Goal: Check status

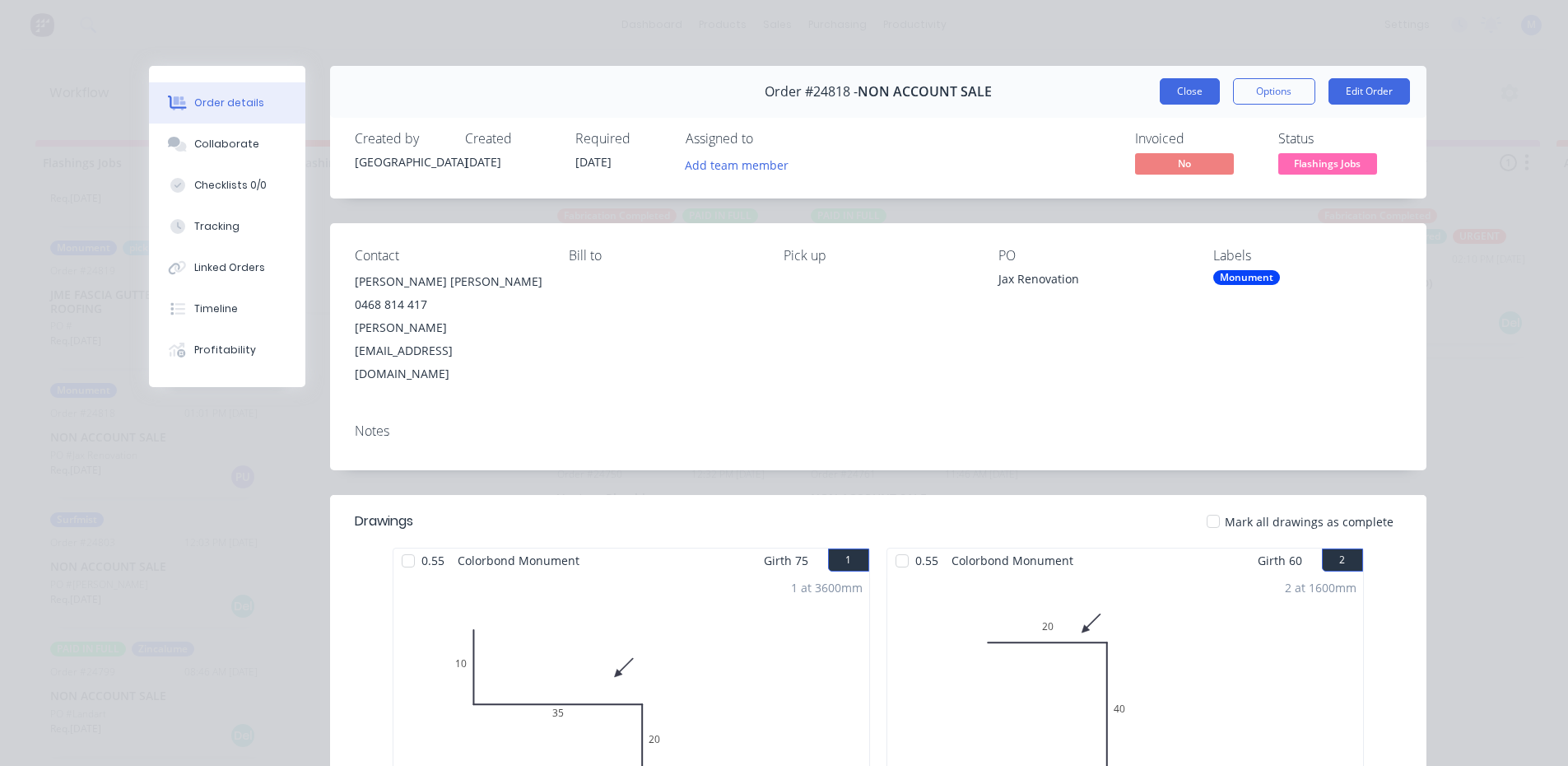
click at [1173, 96] on button "Close" at bounding box center [1190, 92] width 60 height 26
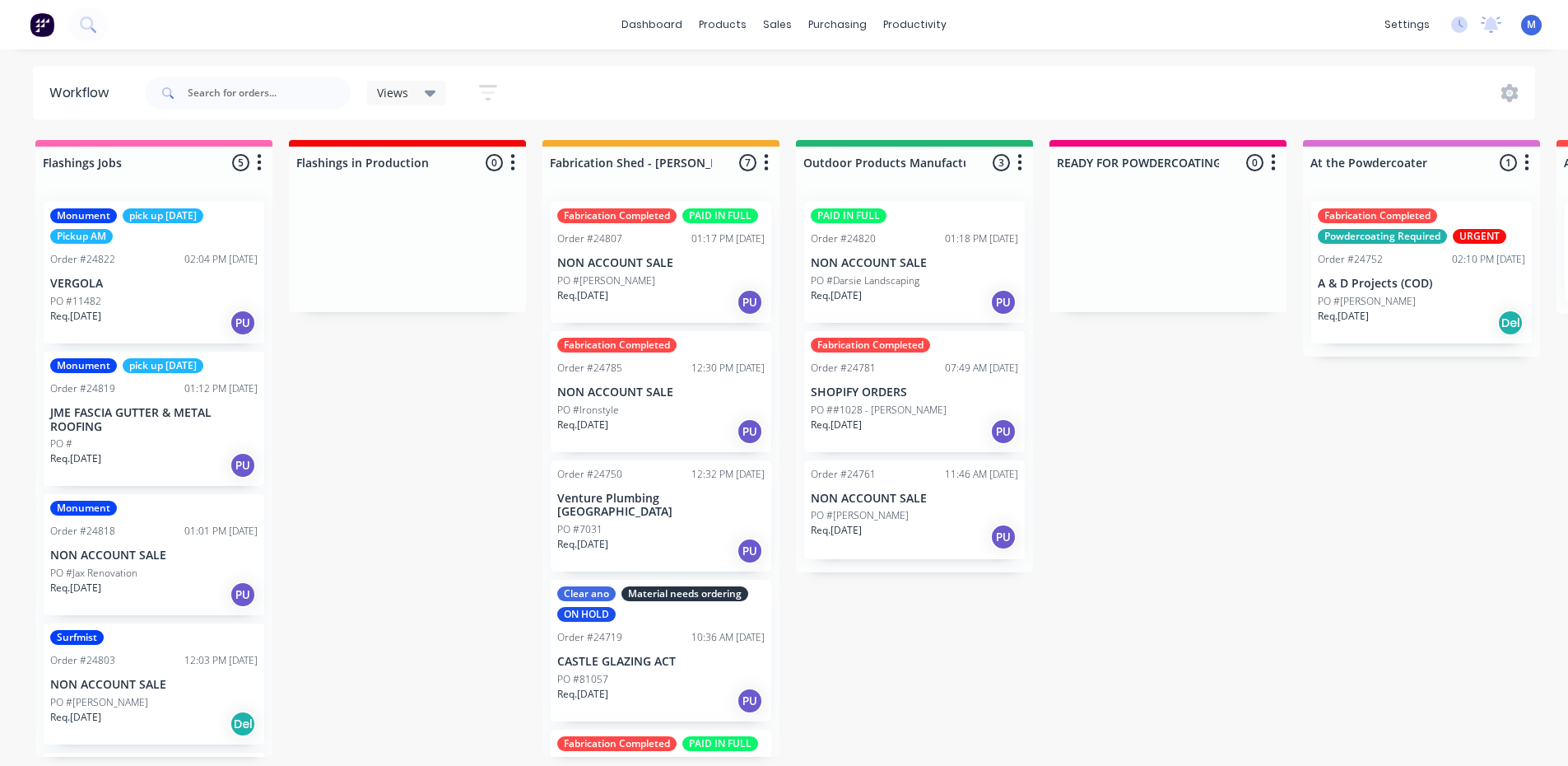
click at [150, 297] on div "PO #11482" at bounding box center [153, 301] width 207 height 15
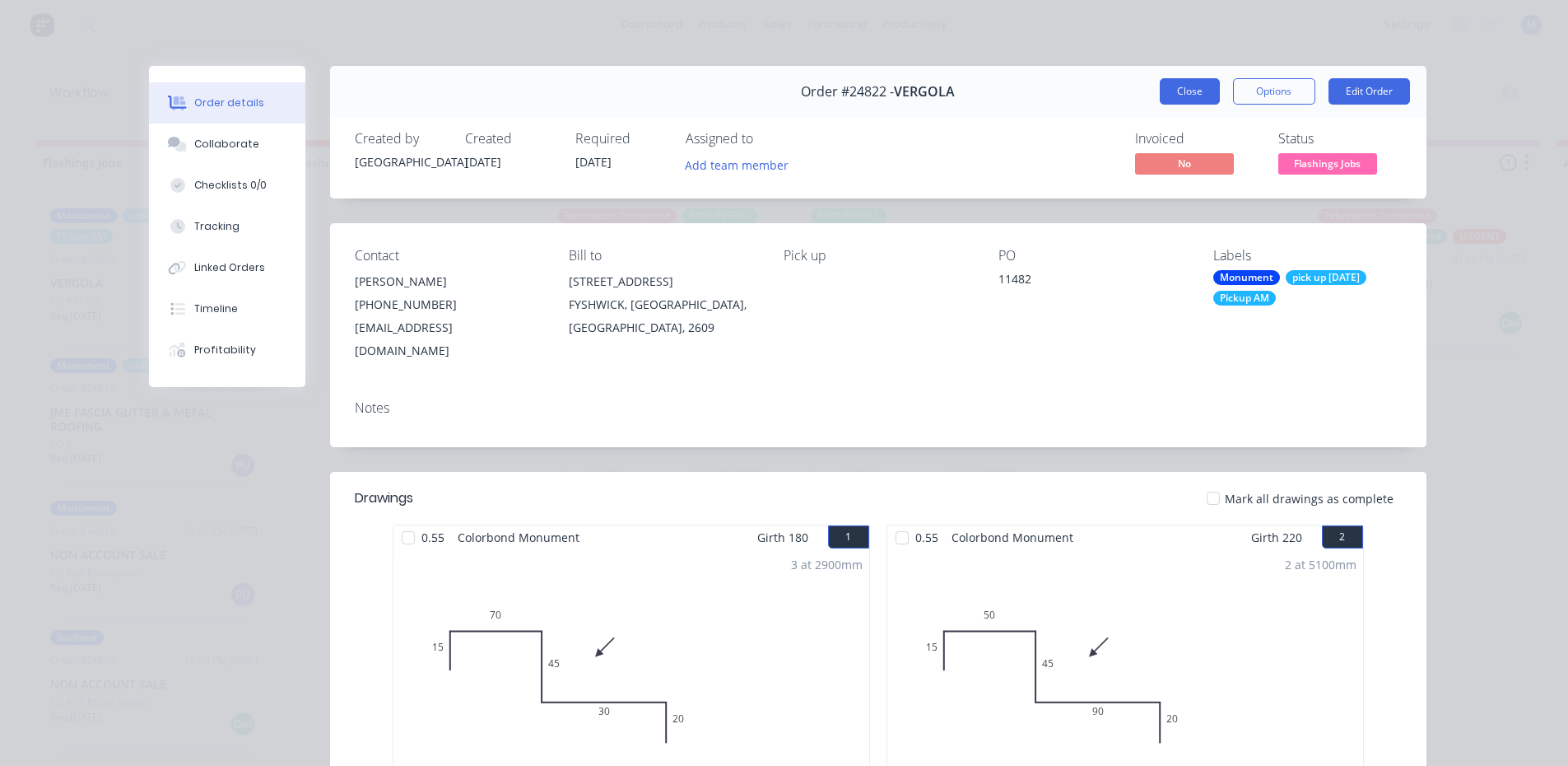
click at [1191, 92] on button "Close" at bounding box center [1190, 92] width 60 height 26
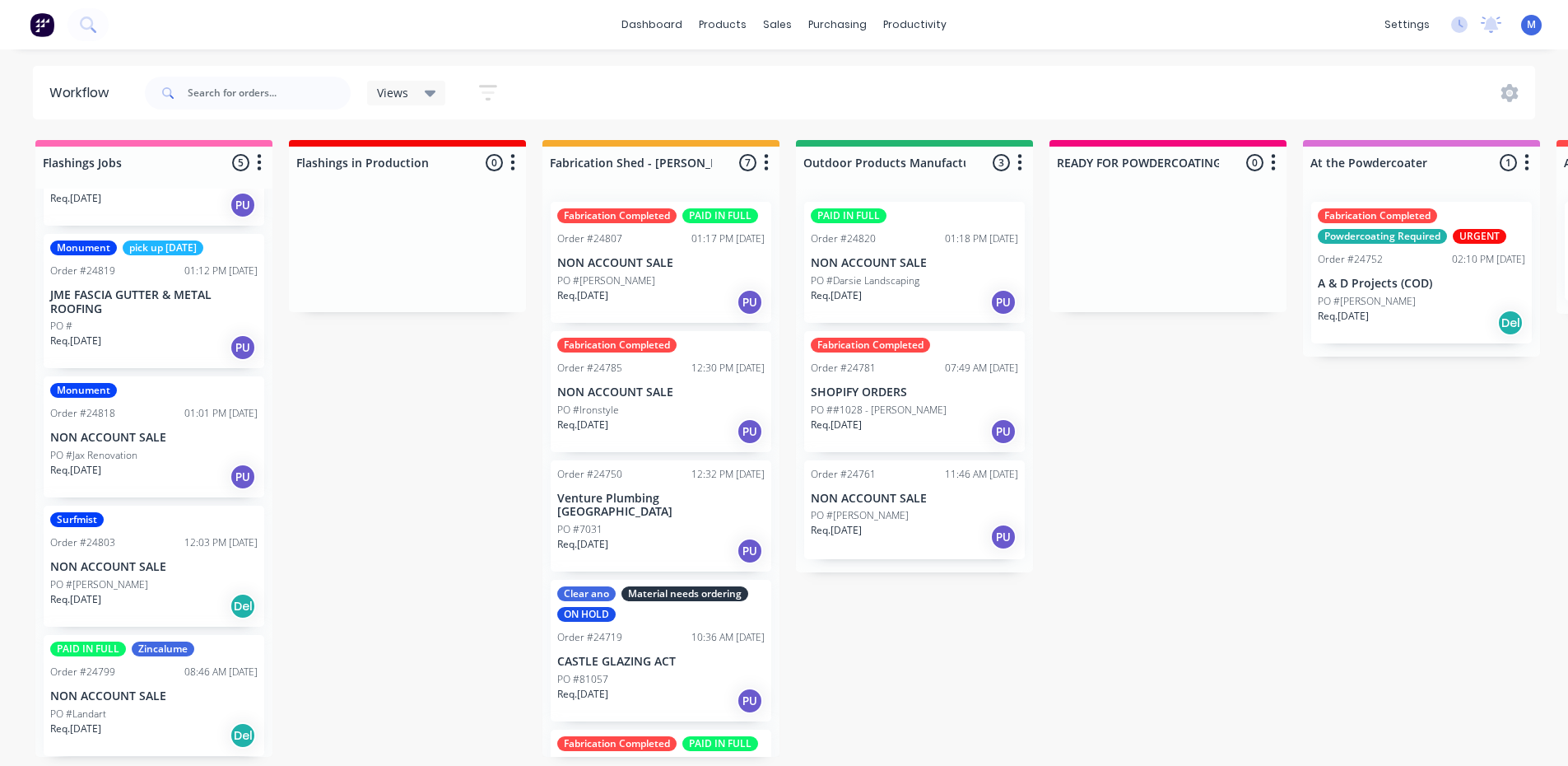
click at [146, 451] on div "PO #Jax Renovation" at bounding box center [153, 455] width 207 height 15
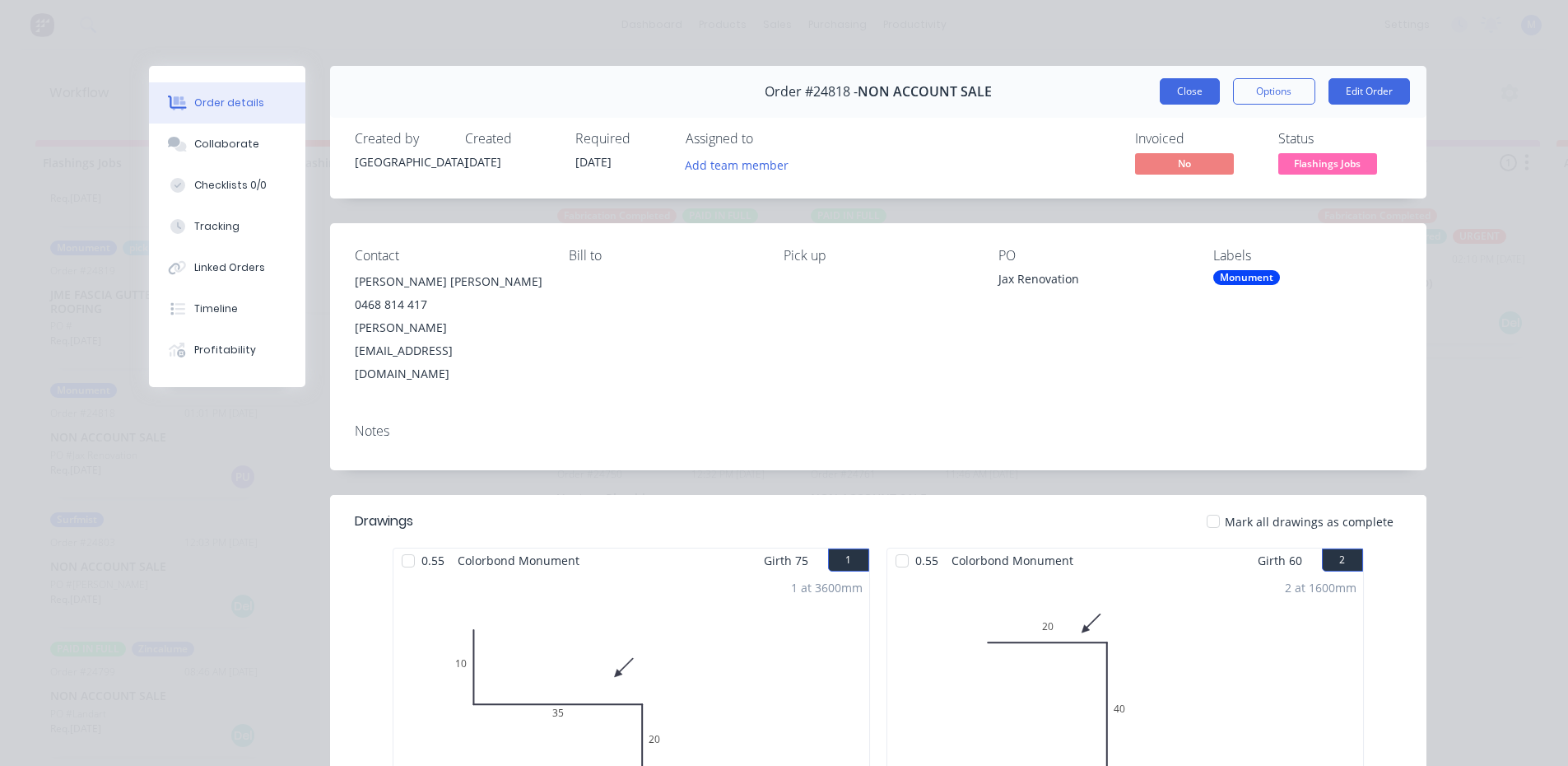
click at [1180, 85] on button "Close" at bounding box center [1190, 92] width 60 height 26
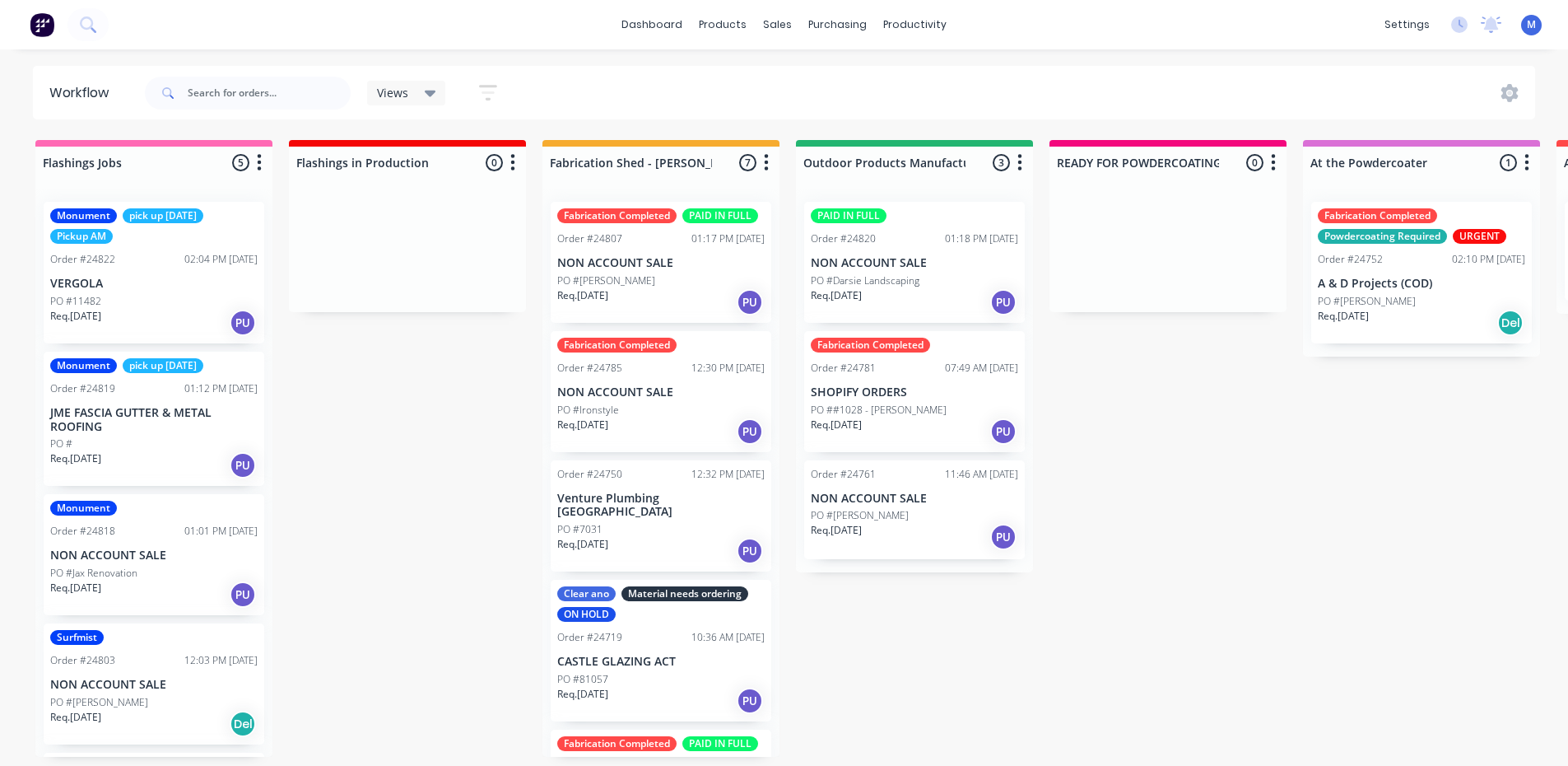
click at [143, 458] on div "Req. [DATE] PU" at bounding box center [153, 465] width 207 height 28
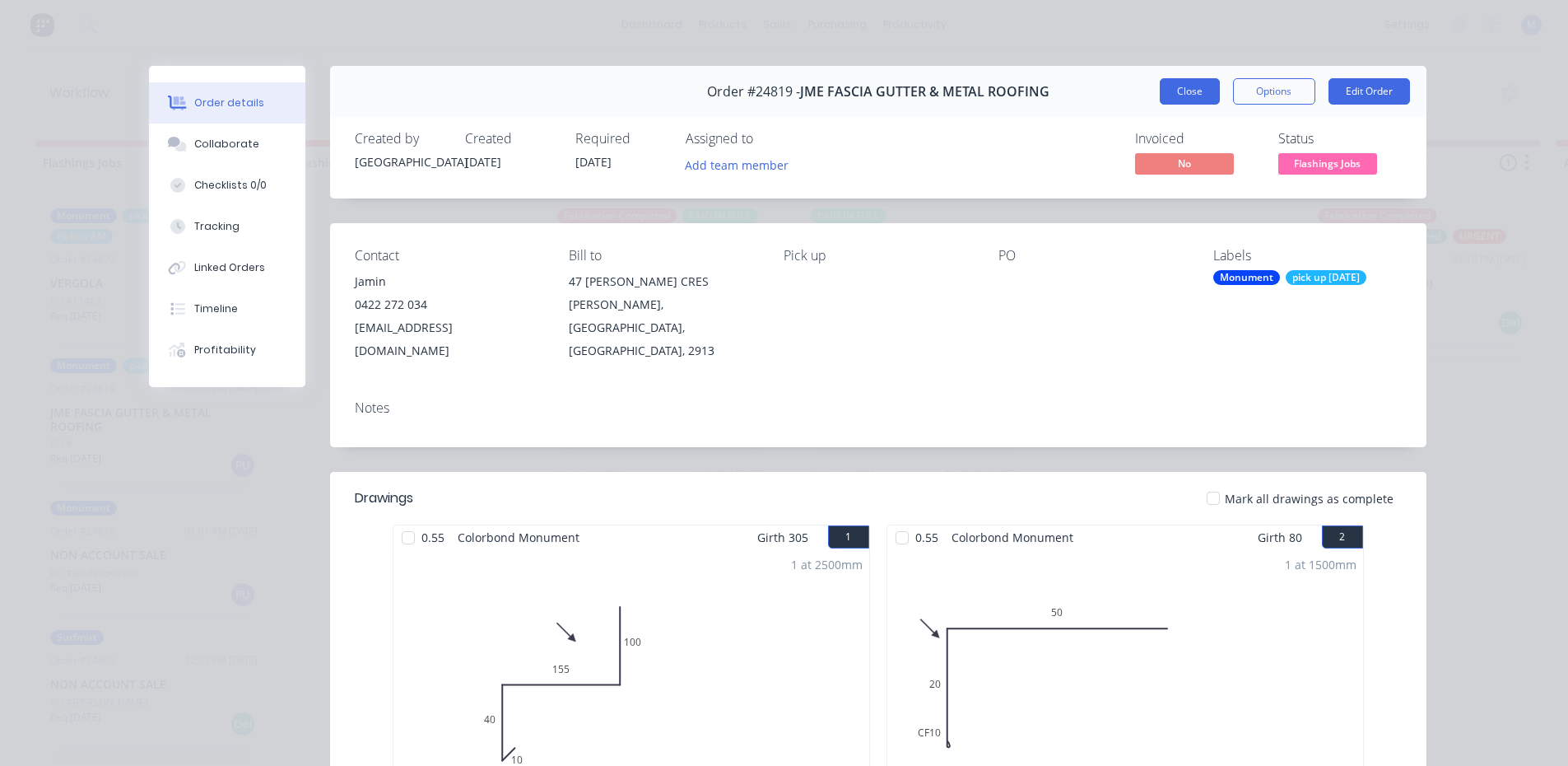
click at [1192, 92] on button "Close" at bounding box center [1190, 92] width 60 height 26
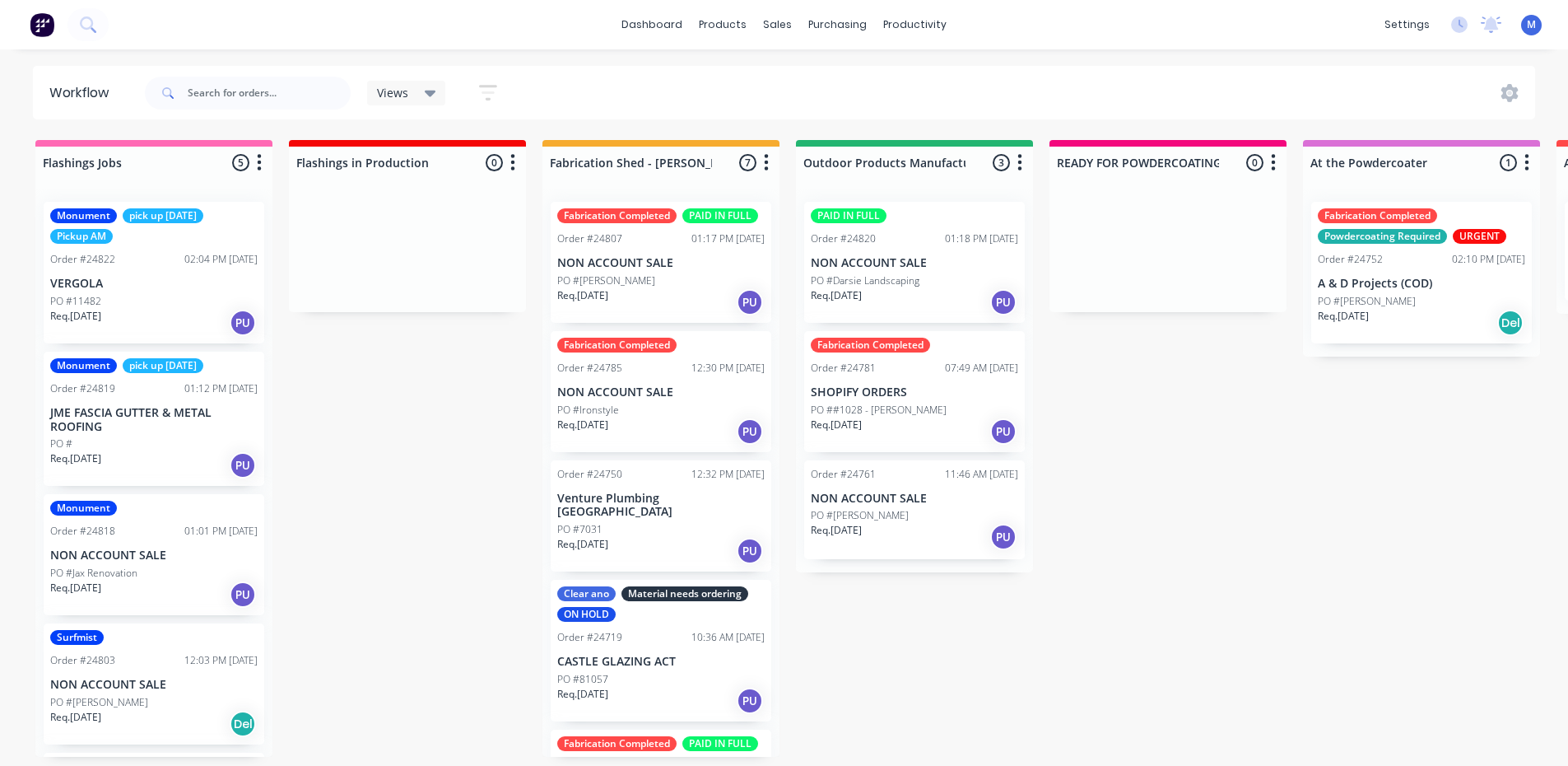
click at [161, 311] on div "Req. [DATE] PU" at bounding box center [153, 323] width 207 height 28
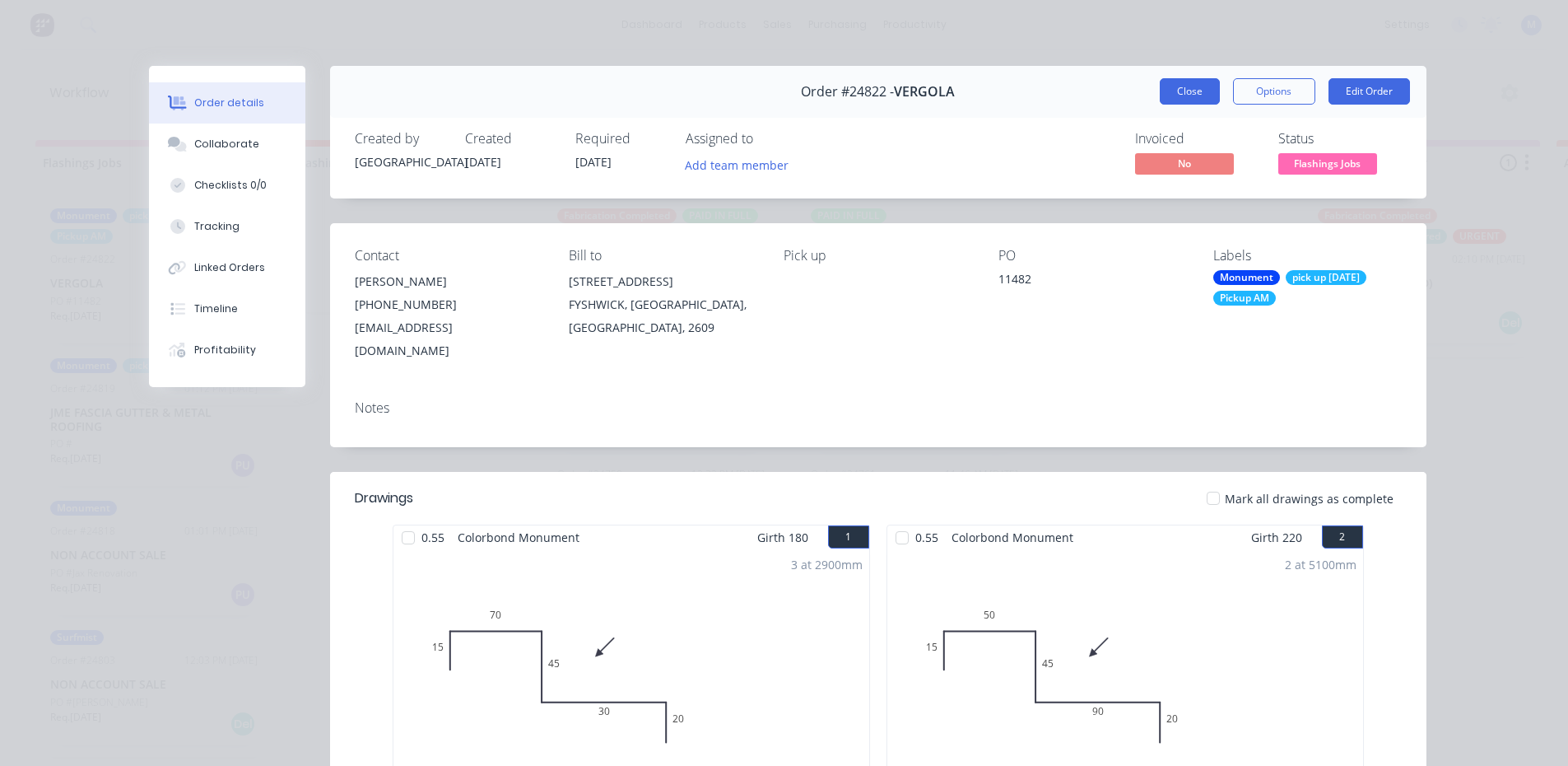
click at [1187, 86] on button "Close" at bounding box center [1190, 92] width 60 height 26
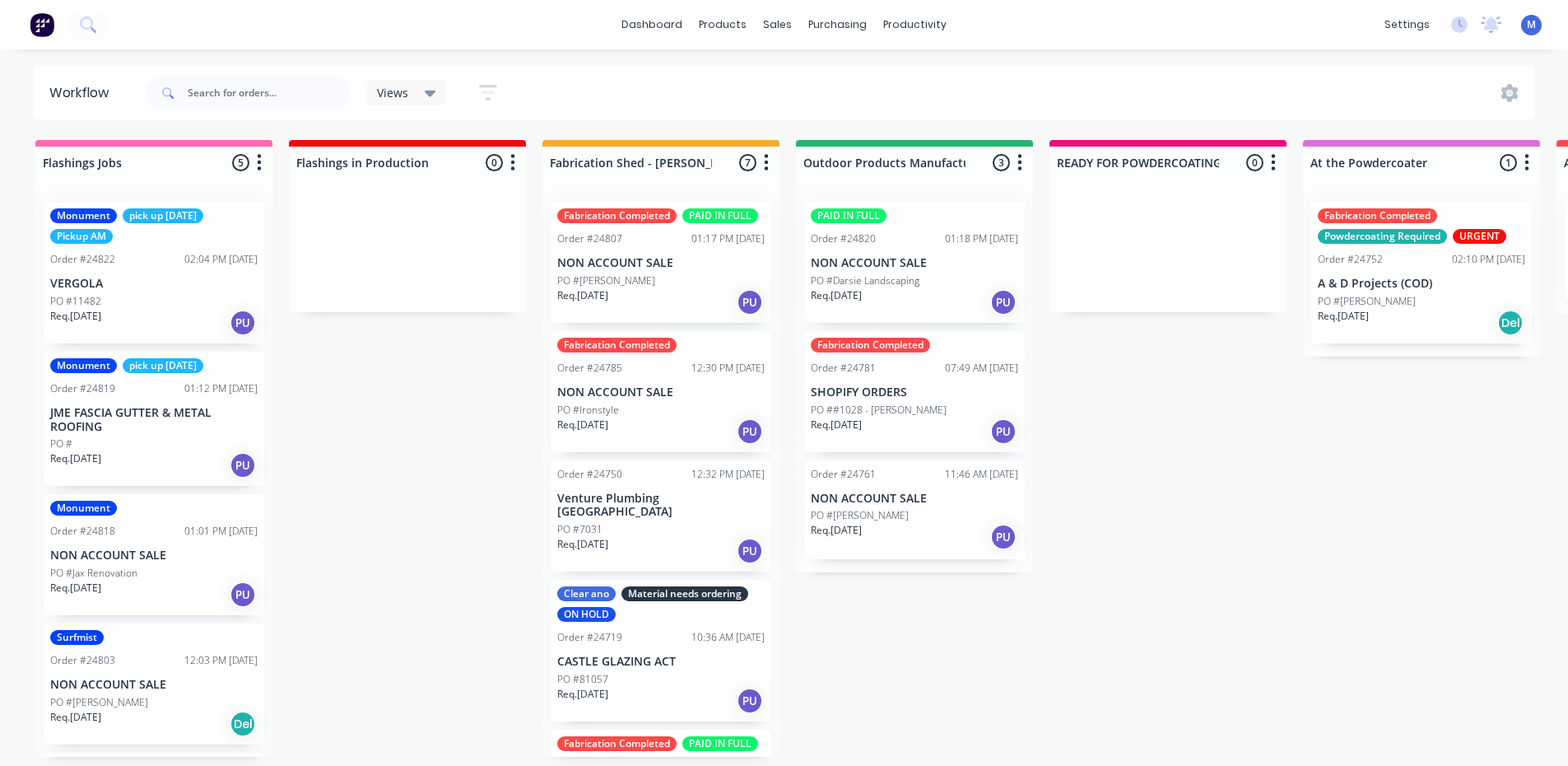
click at [126, 694] on div "Surfmist Order #24803 12:03 PM [DATE] NON ACCOUNT SALE PO #[PERSON_NAME] Req. […" at bounding box center [154, 683] width 220 height 121
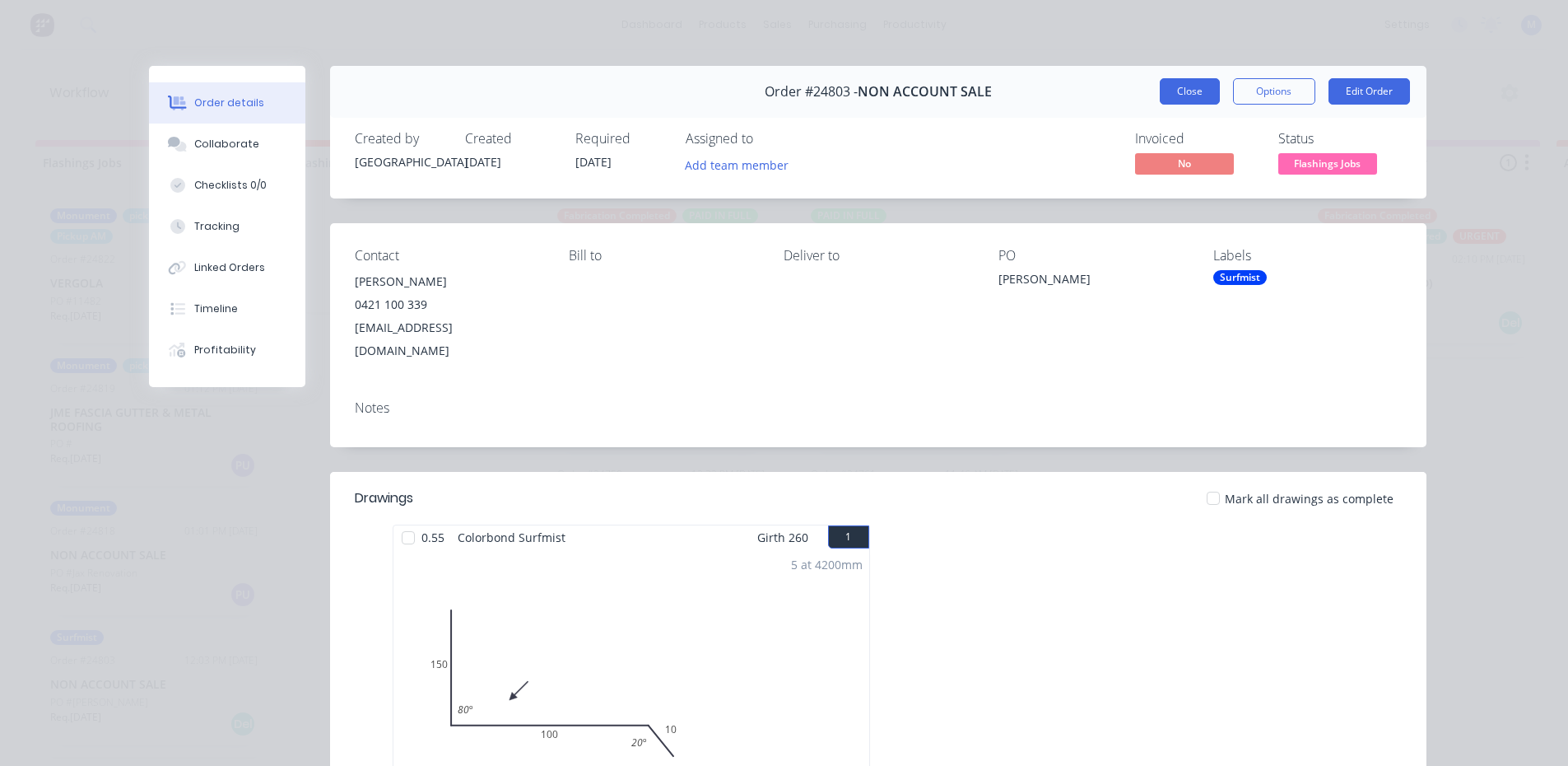
click at [1180, 97] on button "Close" at bounding box center [1190, 92] width 60 height 26
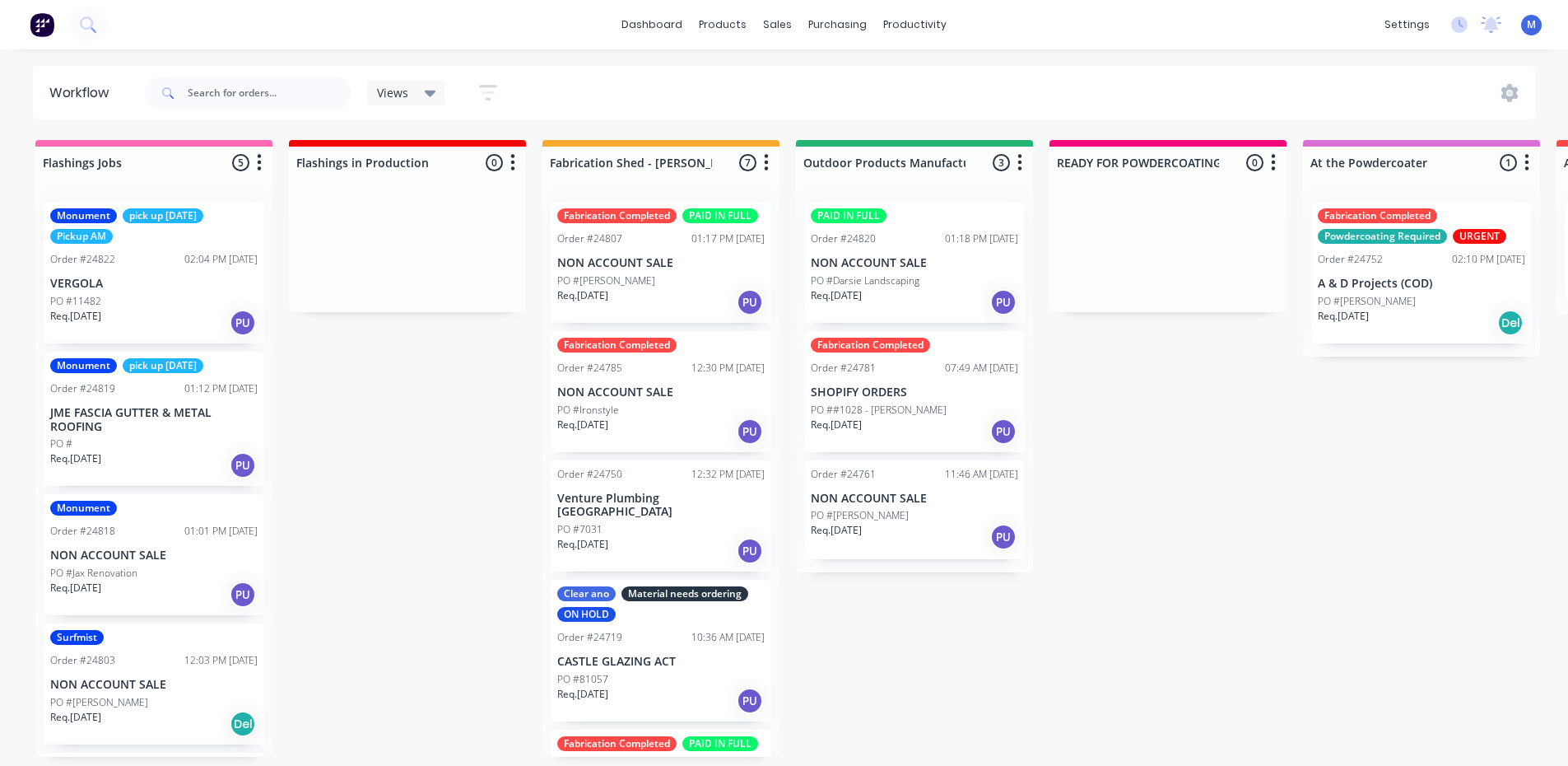
click at [902, 246] on div "PAID IN FULL Order #24820 01:18 PM [DATE] NON ACCOUNT SALE PO #Darsie Landscapi…" at bounding box center [914, 262] width 220 height 121
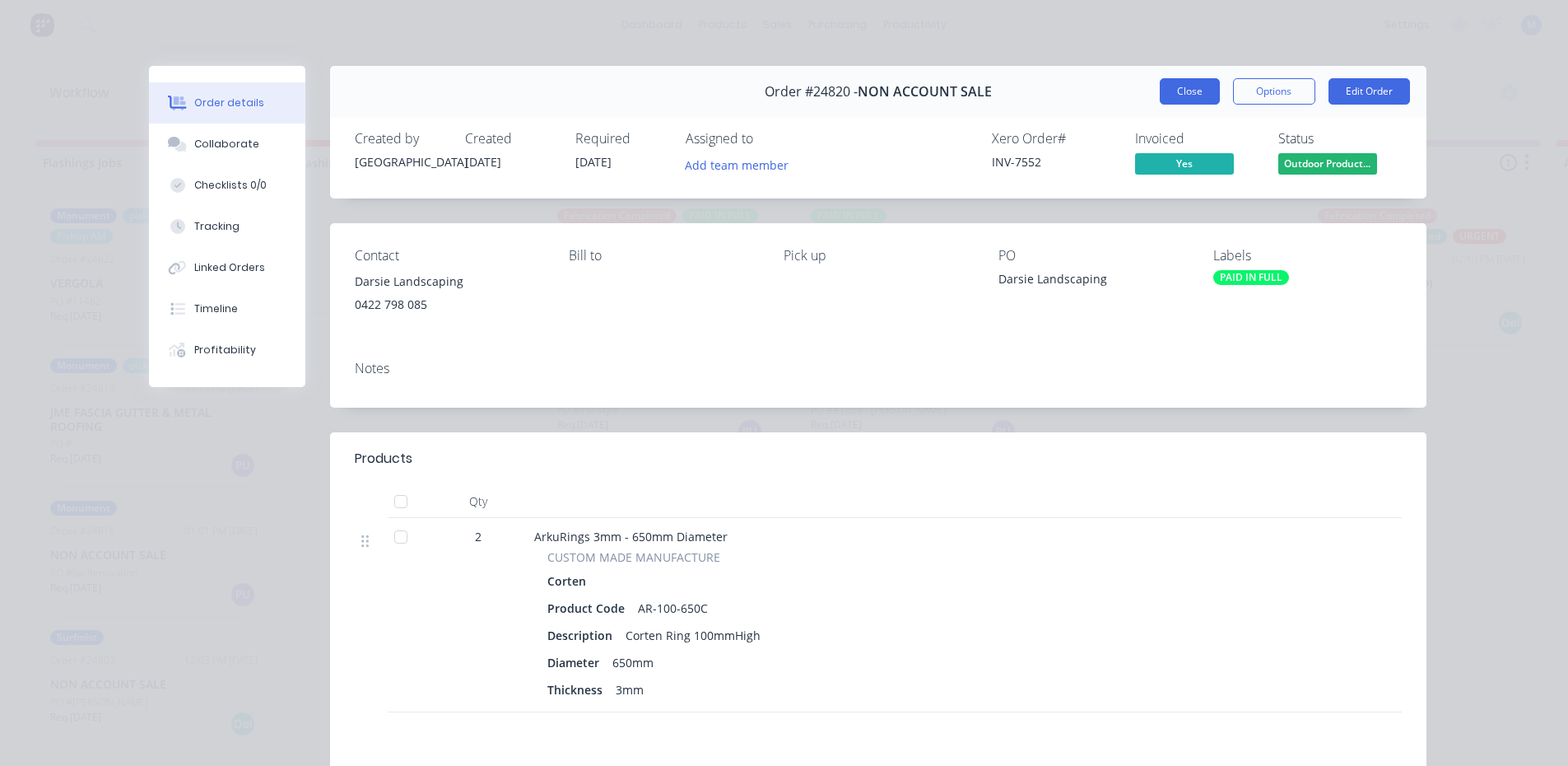
click at [1173, 84] on button "Close" at bounding box center [1190, 92] width 60 height 26
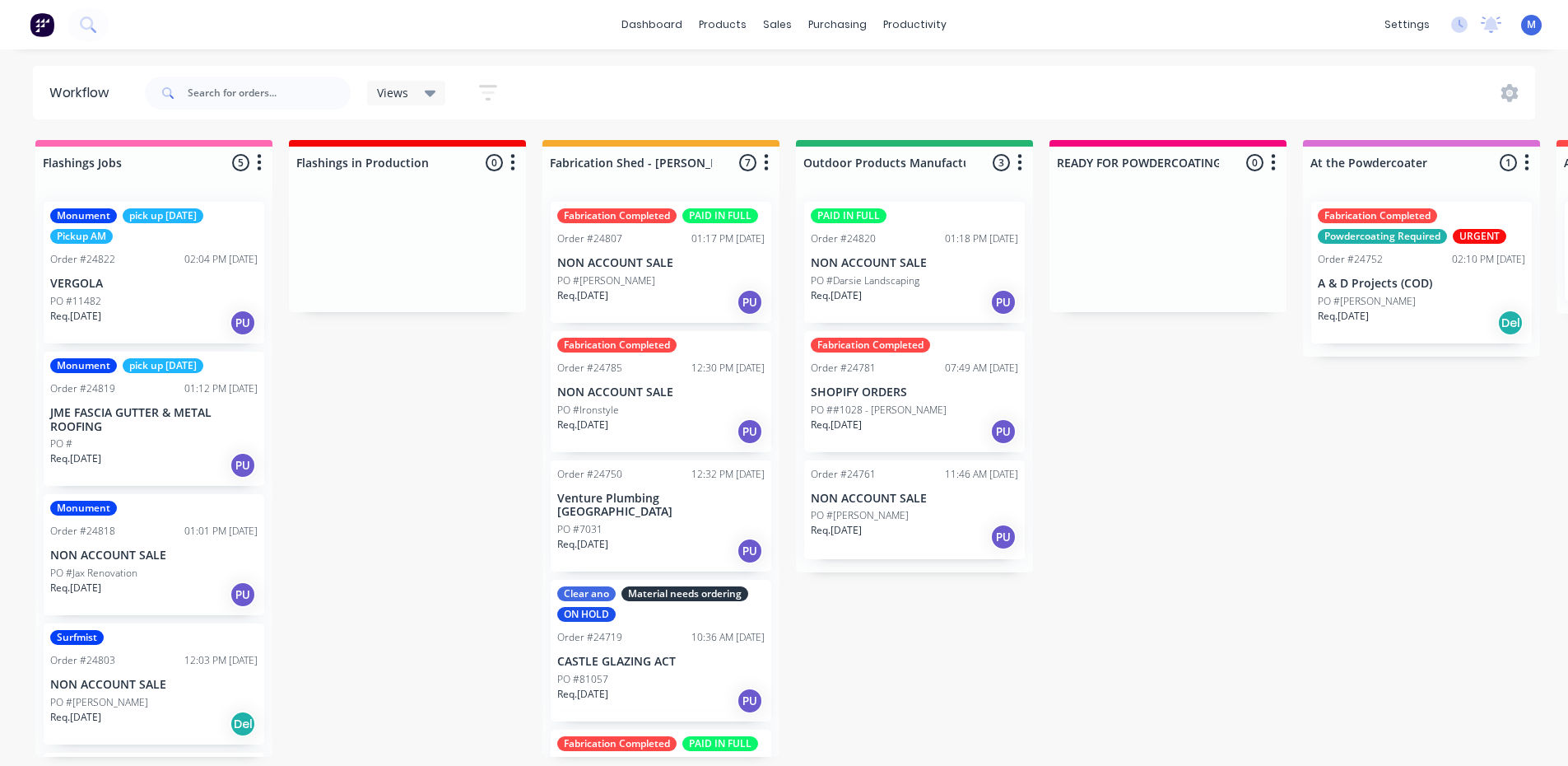
click at [910, 420] on div "Req. [DATE] PU" at bounding box center [913, 432] width 207 height 28
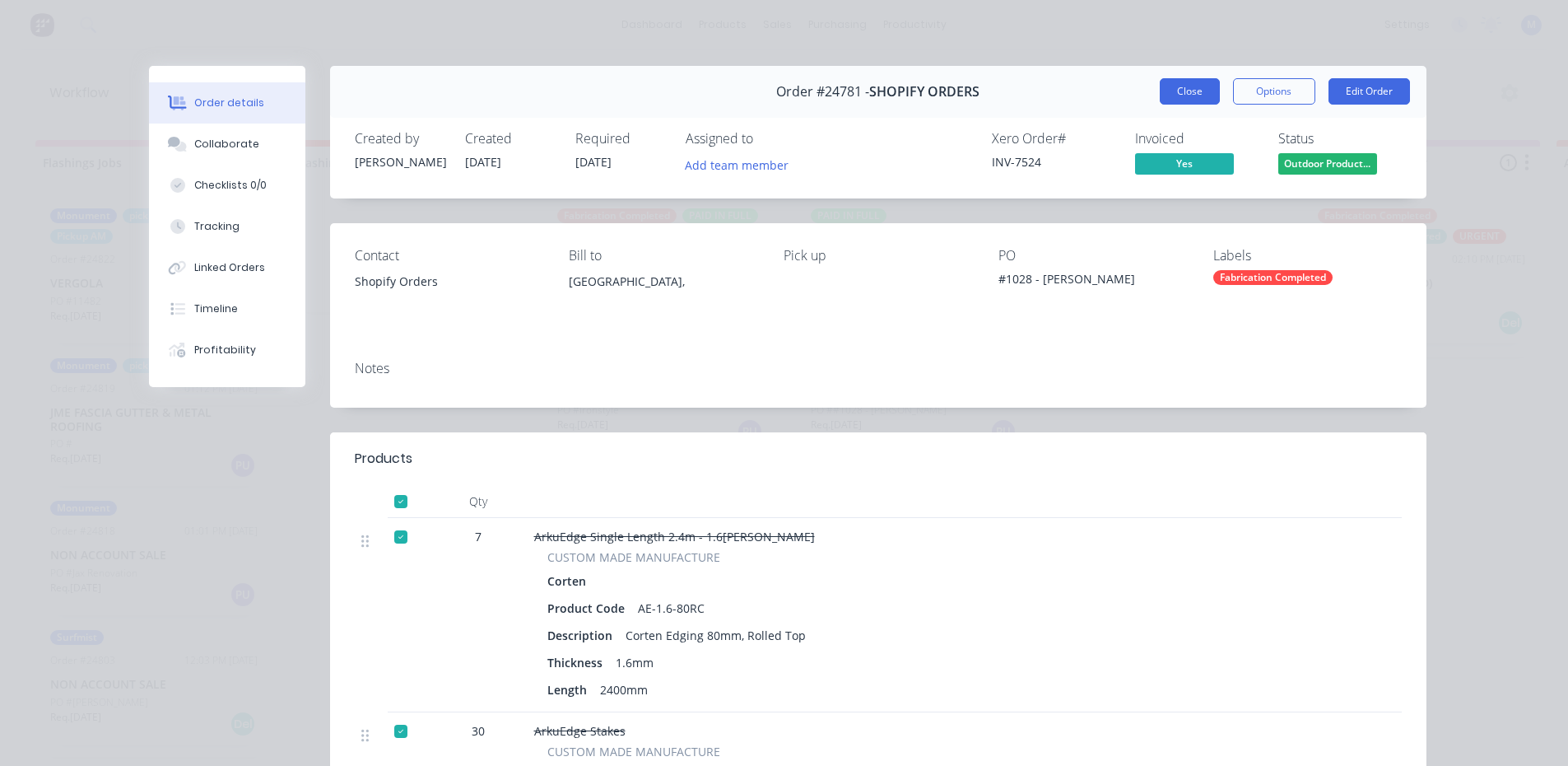
click at [1171, 92] on button "Close" at bounding box center [1190, 92] width 60 height 26
